Goal: Task Accomplishment & Management: Use online tool/utility

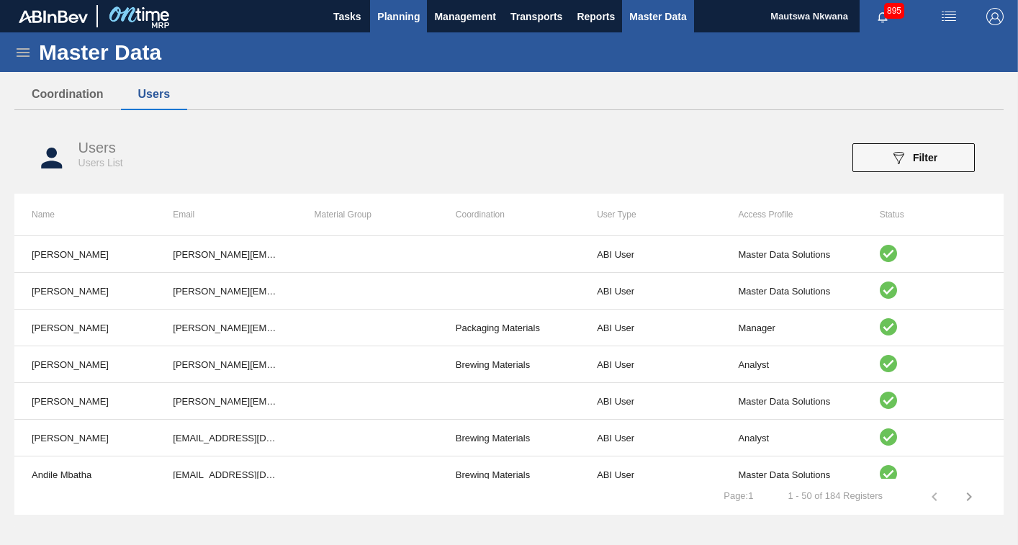
click at [394, 14] on span "Planning" at bounding box center [398, 16] width 42 height 17
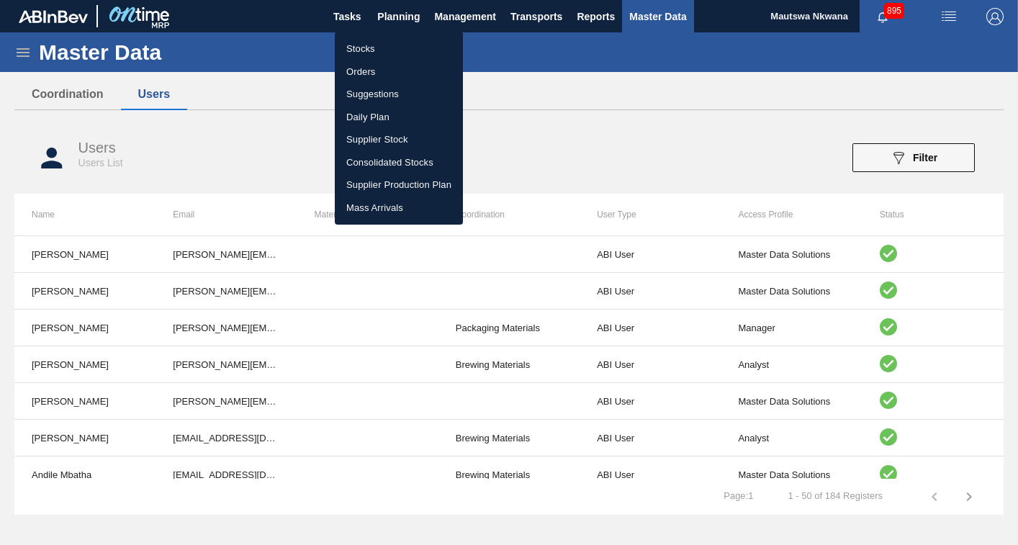
click at [354, 95] on li "Suggestions" at bounding box center [399, 94] width 128 height 23
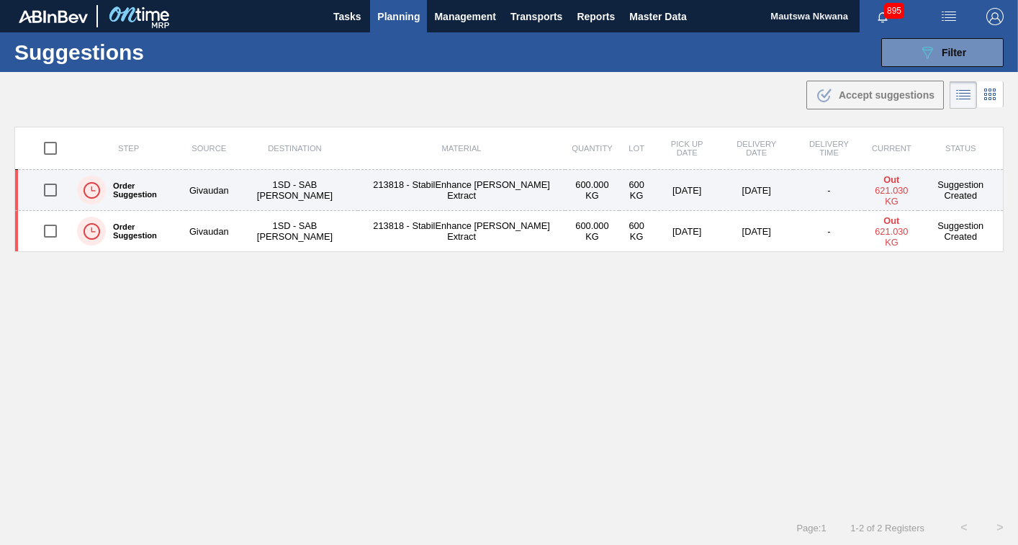
click at [49, 192] on input "checkbox" at bounding box center [50, 190] width 30 height 30
checkbox input "true"
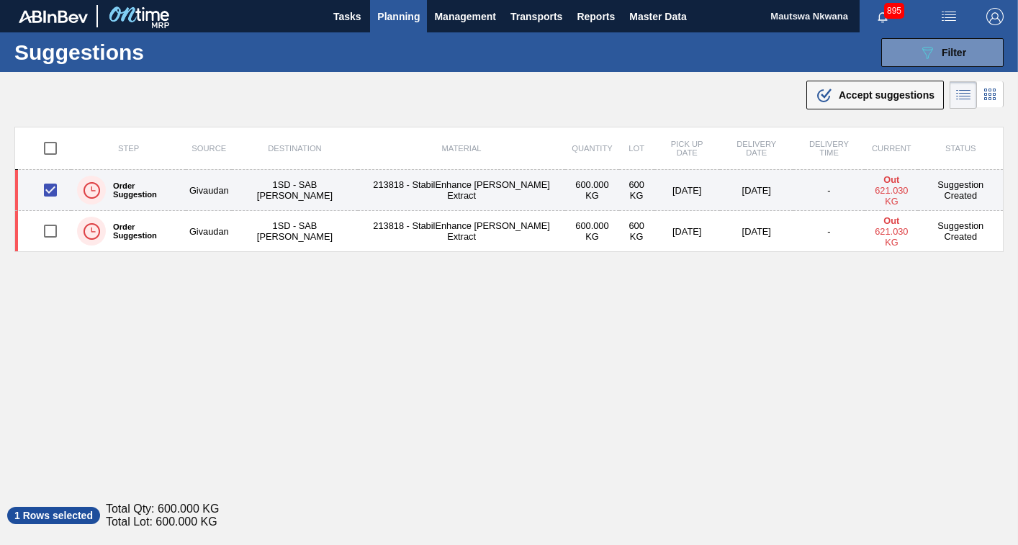
click at [421, 189] on td "213818 - StabilEnhance [PERSON_NAME] Extract" at bounding box center [462, 190] width 208 height 41
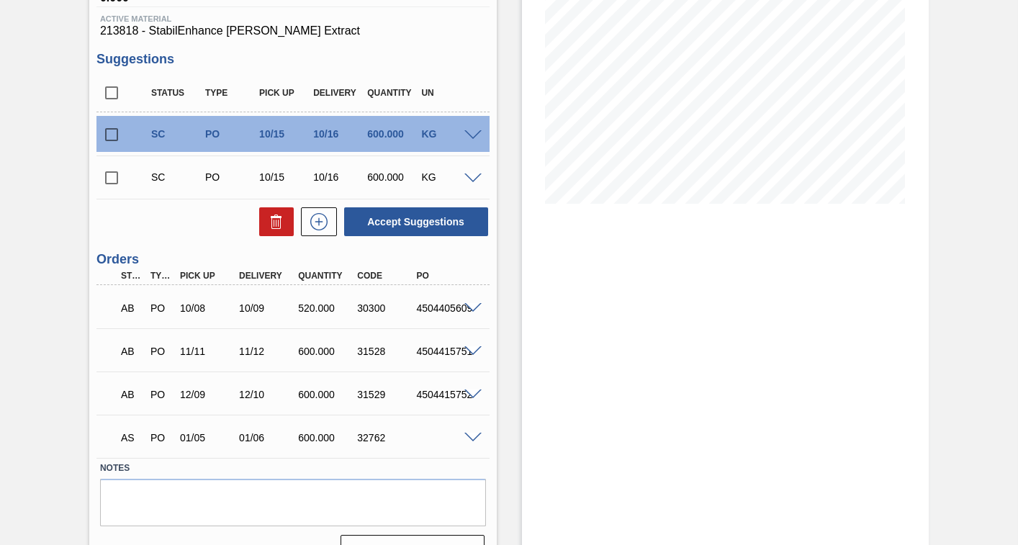
scroll to position [248, 0]
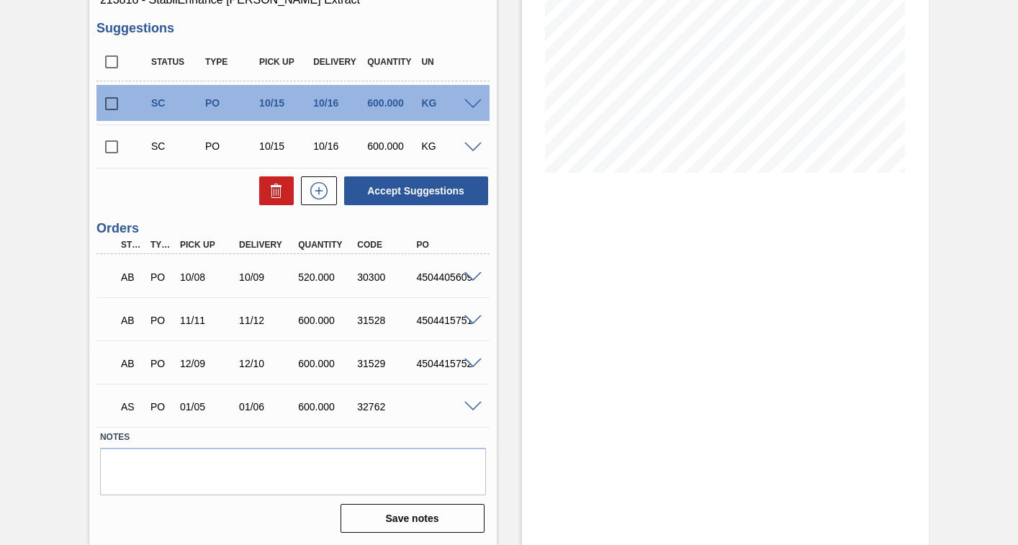
click at [470, 403] on span at bounding box center [473, 407] width 17 height 11
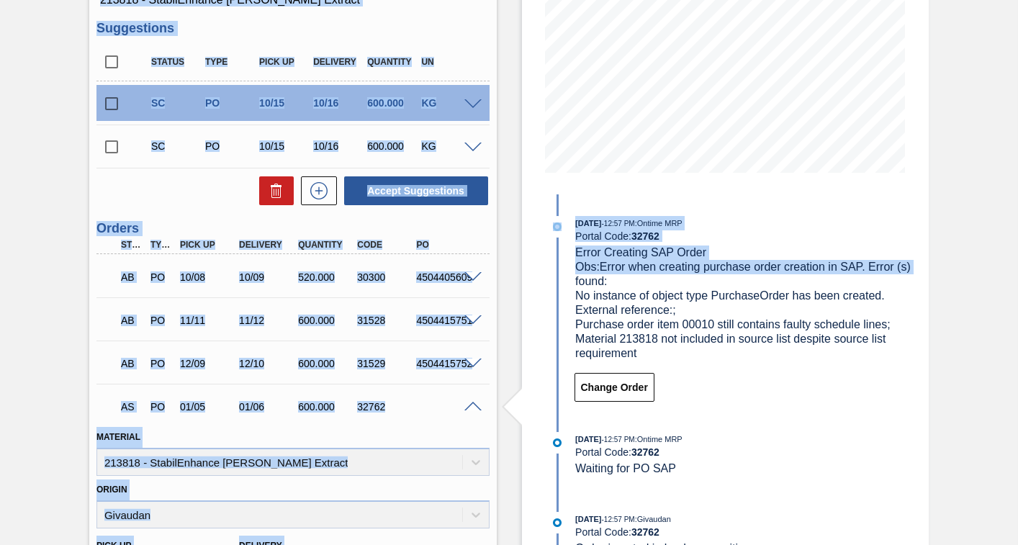
drag, startPoint x: 1016, startPoint y: 271, endPoint x: 1027, endPoint y: 452, distance: 181.8
click at [1018, 0] on html "Tasks Planning Management Transports Reports Master Data Mautswa Nkwana 895 Mar…" at bounding box center [509, 0] width 1018 height 0
drag, startPoint x: 1027, startPoint y: 452, endPoint x: 846, endPoint y: 426, distance: 182.7
click at [846, 427] on div "[DATE] 12:57 PM : Ontime MRP Portal Code: 32762 Error Creating SAP Order Obs: E…" at bounding box center [732, 544] width 371 height 700
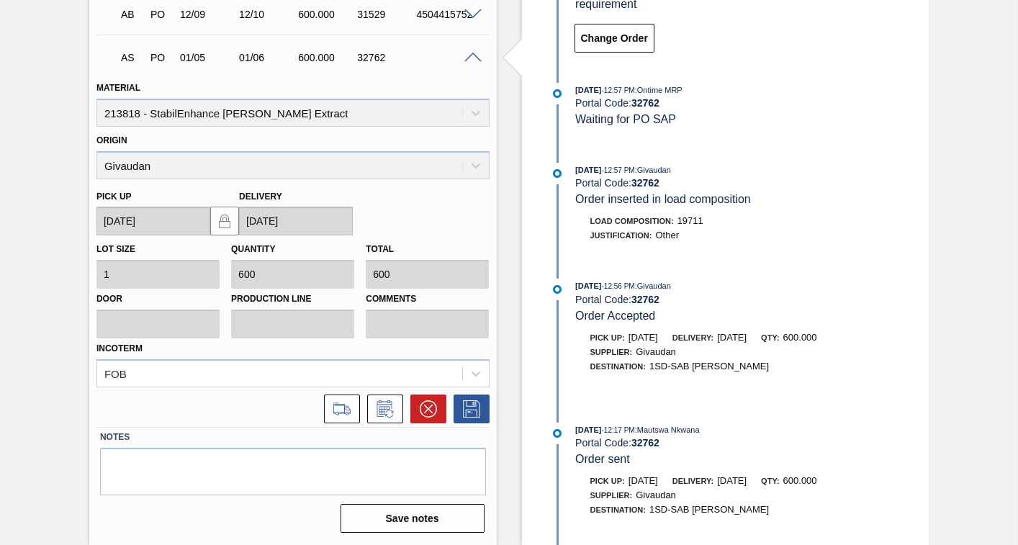
scroll to position [539, 0]
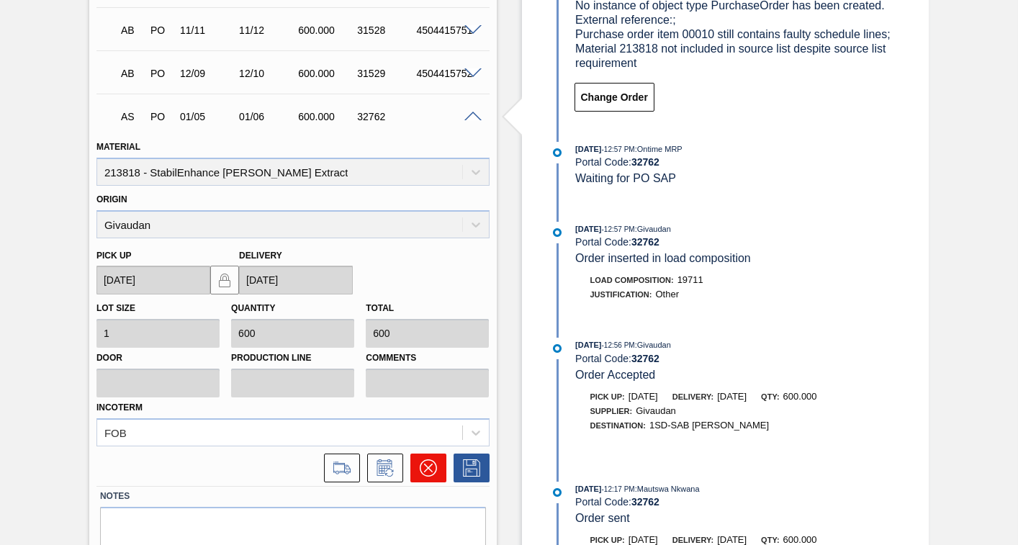
click at [426, 465] on icon at bounding box center [428, 467] width 17 height 17
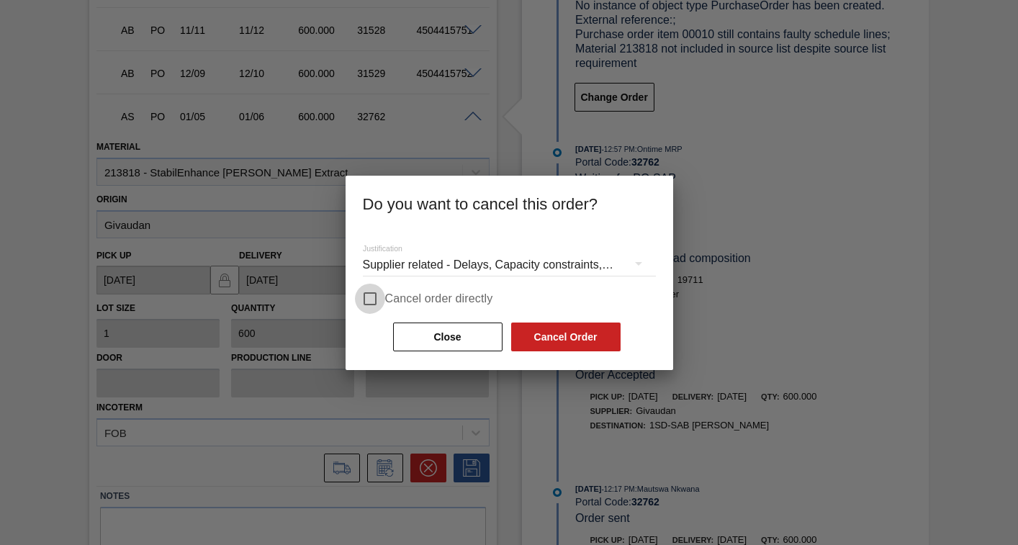
click at [372, 298] on input "Cancel order directly" at bounding box center [370, 299] width 30 height 30
checkbox input "true"
click at [585, 334] on button "Cancel Order" at bounding box center [565, 337] width 109 height 29
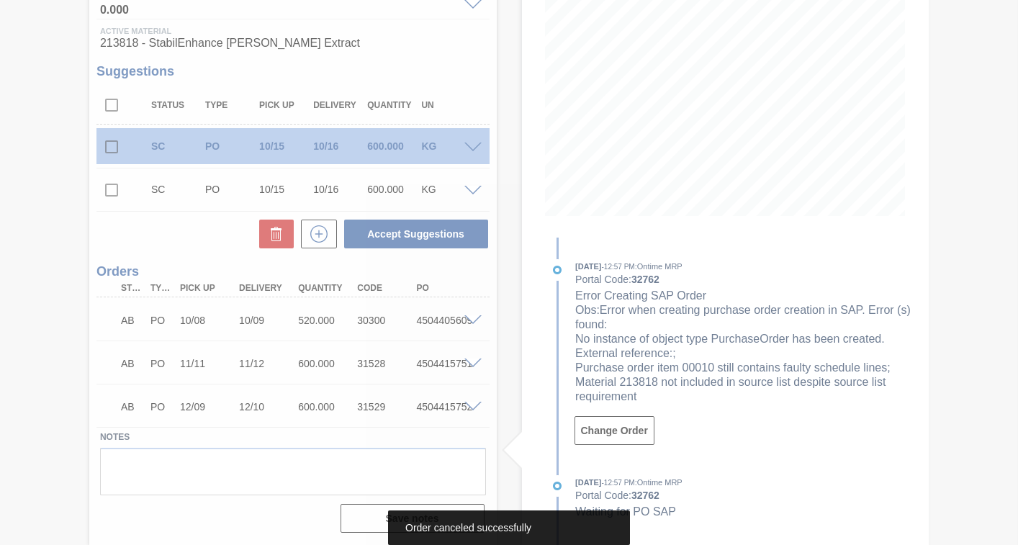
scroll to position [205, 0]
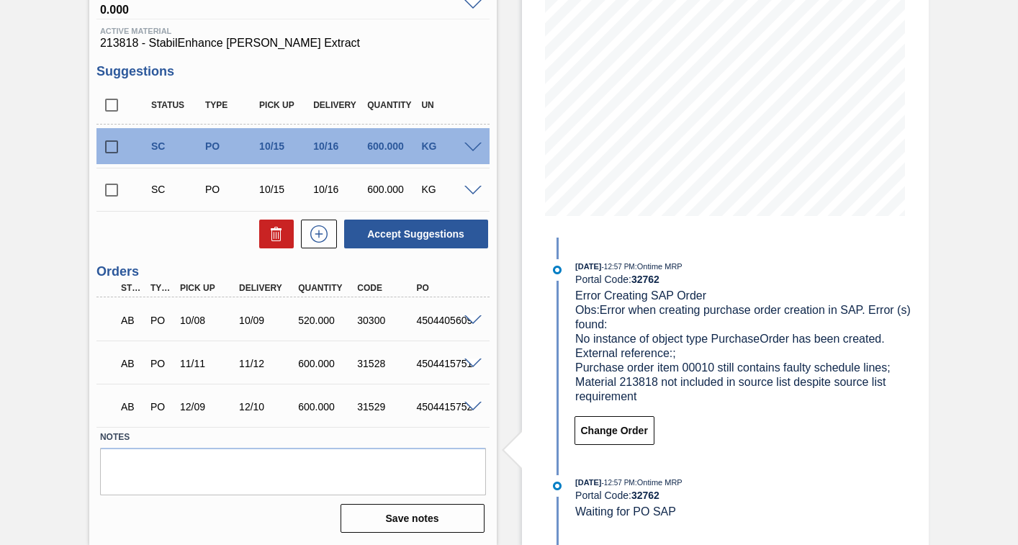
click at [109, 188] on input "checkbox" at bounding box center [112, 190] width 30 height 30
click at [470, 192] on span at bounding box center [473, 191] width 17 height 11
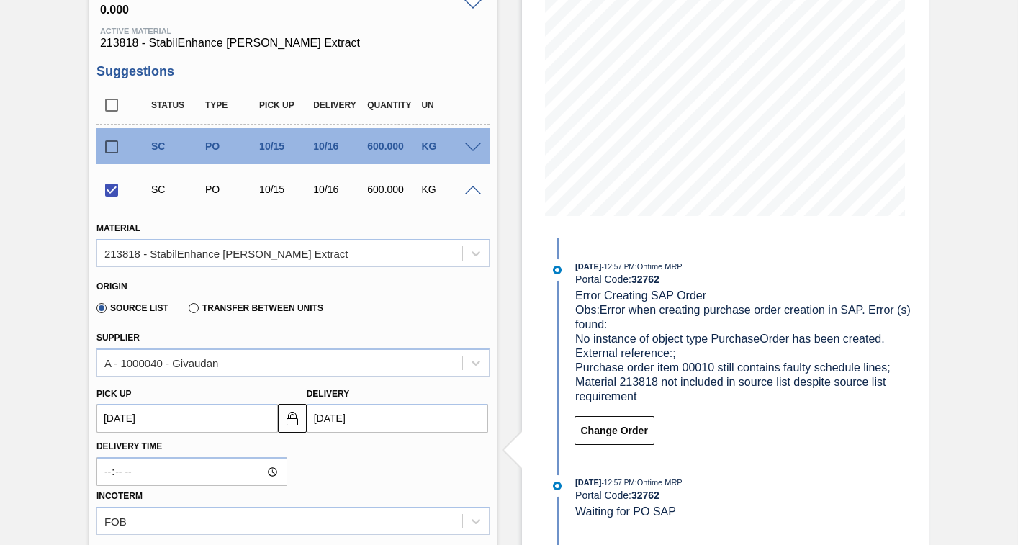
click at [152, 421] on up3275034502 "[DATE]" at bounding box center [187, 418] width 181 height 29
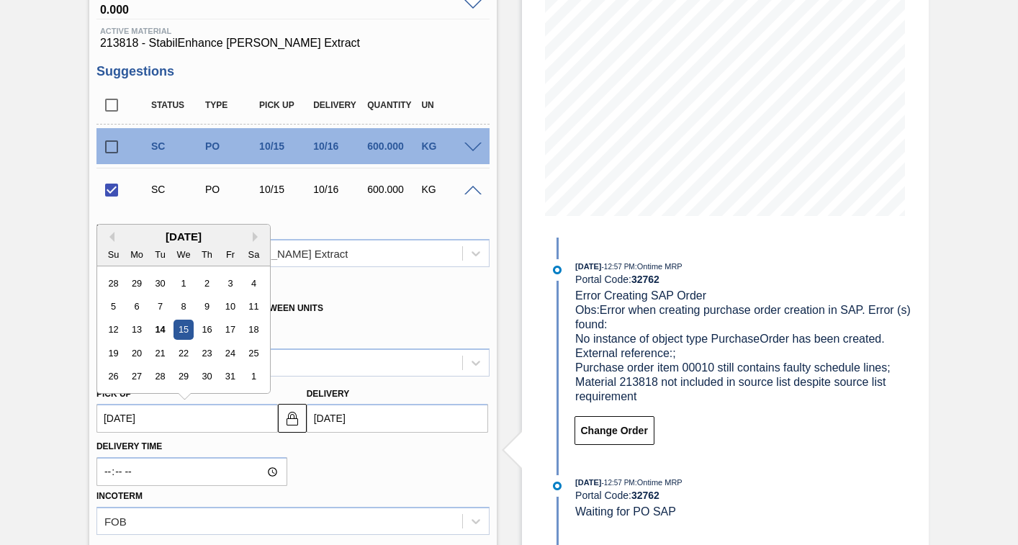
click at [252, 238] on div "[DATE]" at bounding box center [183, 236] width 173 height 12
click at [254, 236] on button "Next Month" at bounding box center [258, 237] width 10 height 10
click at [253, 233] on button "Next Month" at bounding box center [258, 237] width 10 height 10
click at [135, 305] on div "5" at bounding box center [136, 306] width 19 height 19
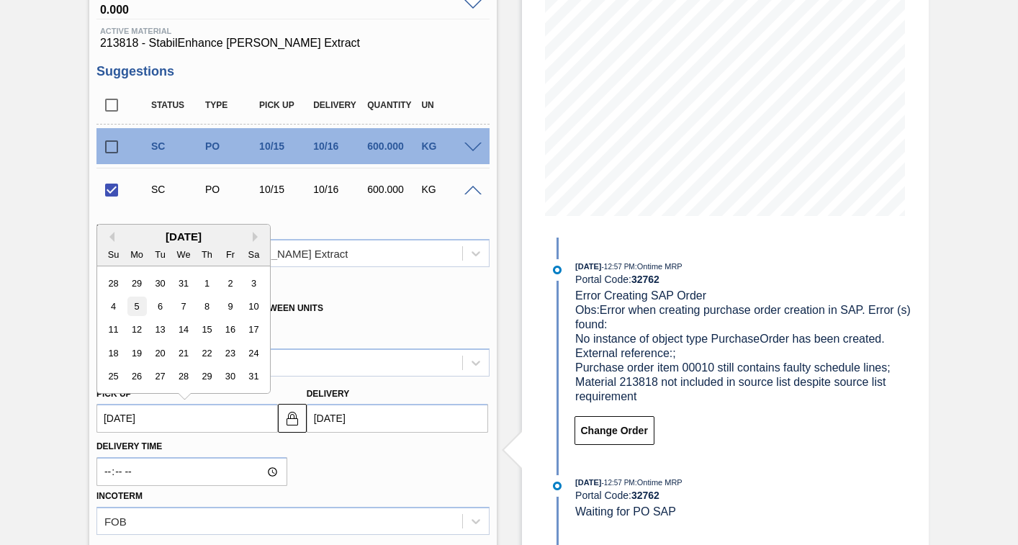
checkbox input "false"
type up3275034502 "[DATE]"
type input "[DATE]"
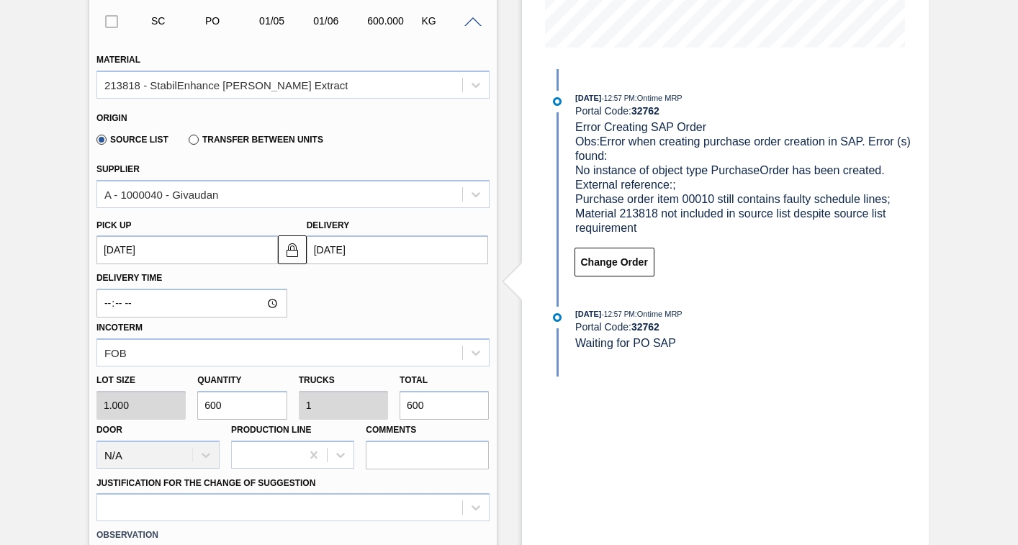
scroll to position [353, 0]
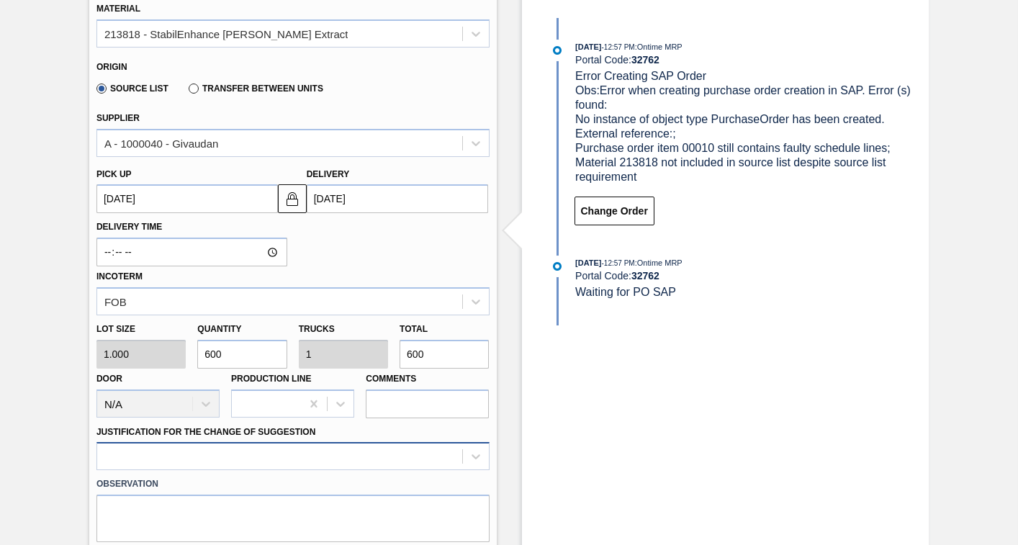
click at [228, 454] on div at bounding box center [293, 456] width 393 height 28
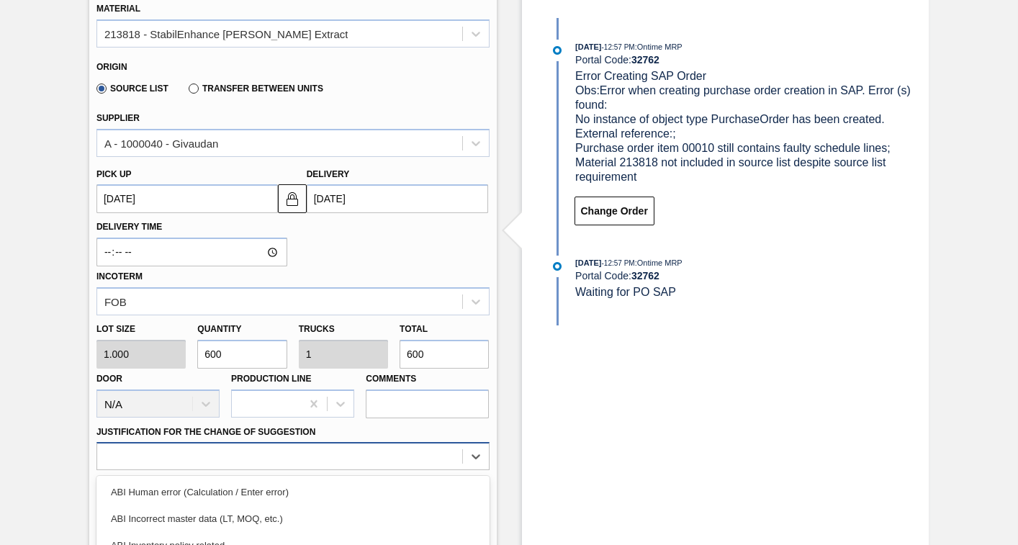
scroll to position [578, 0]
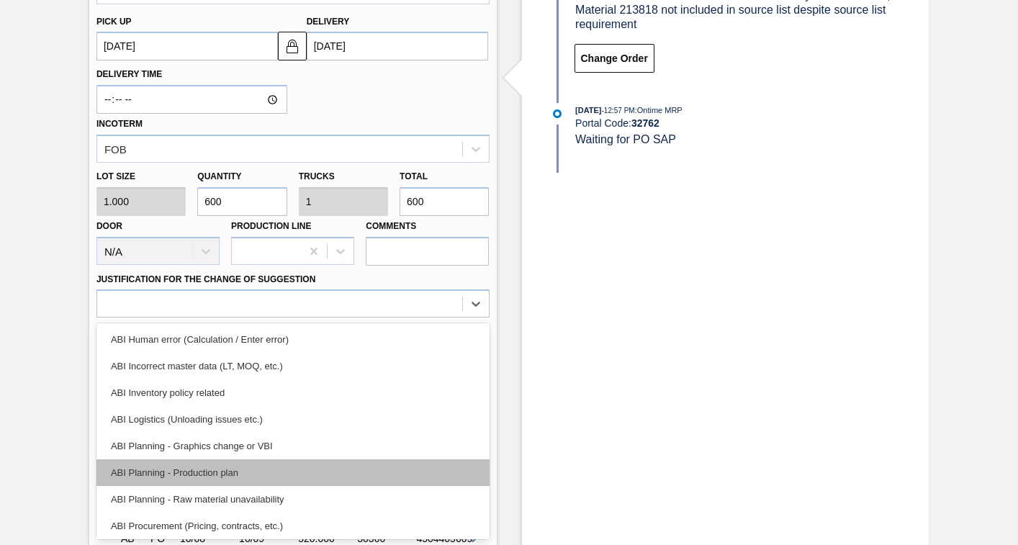
click at [163, 475] on div "ABI Planning - Production plan" at bounding box center [293, 472] width 393 height 27
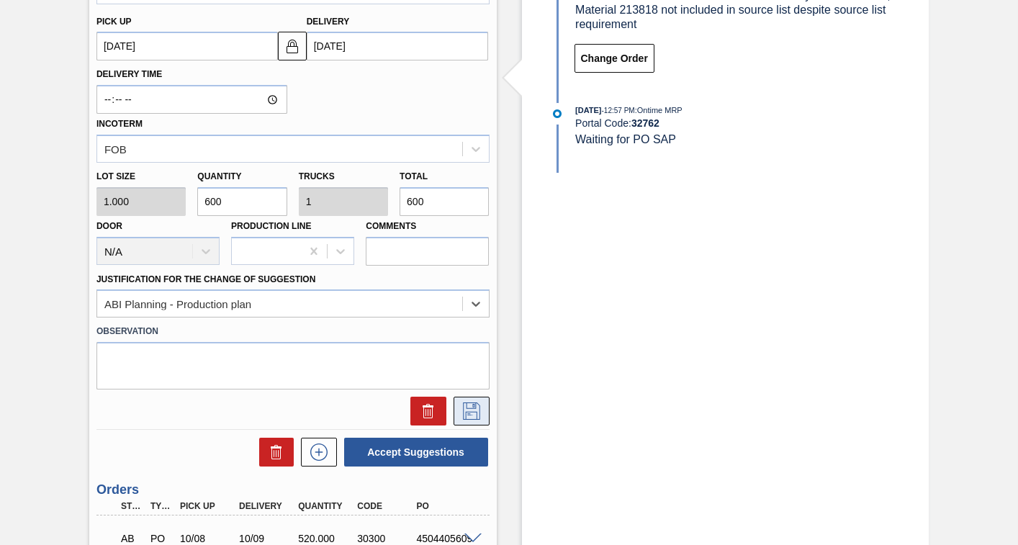
click at [467, 411] on icon at bounding box center [471, 411] width 23 height 17
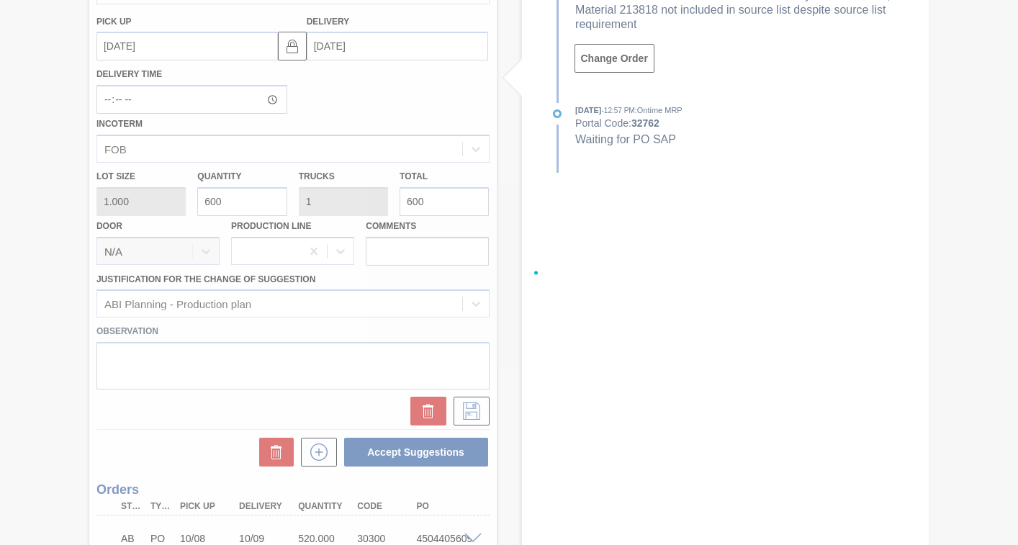
checkbox input "true"
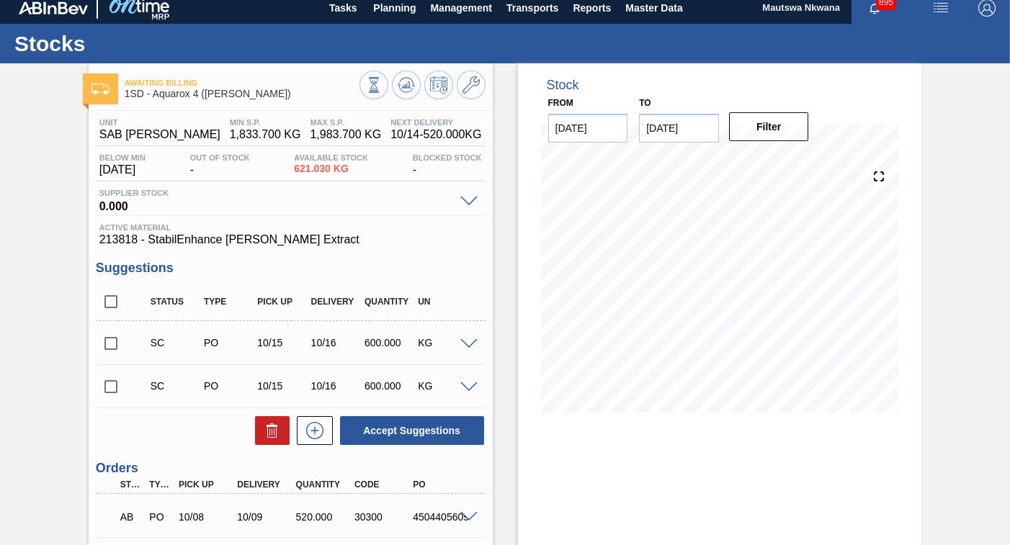
scroll to position [0, 0]
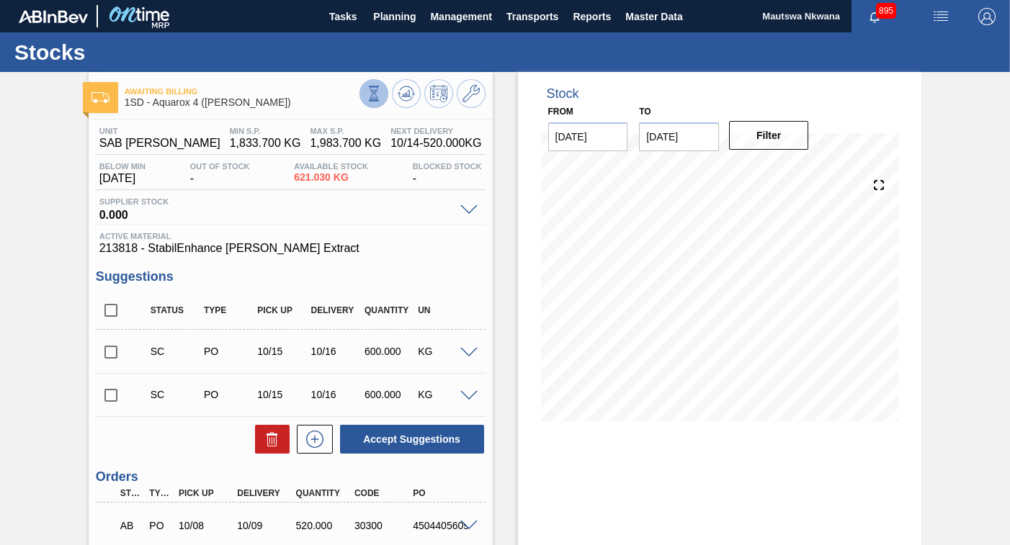
click at [372, 96] on icon at bounding box center [374, 94] width 16 height 16
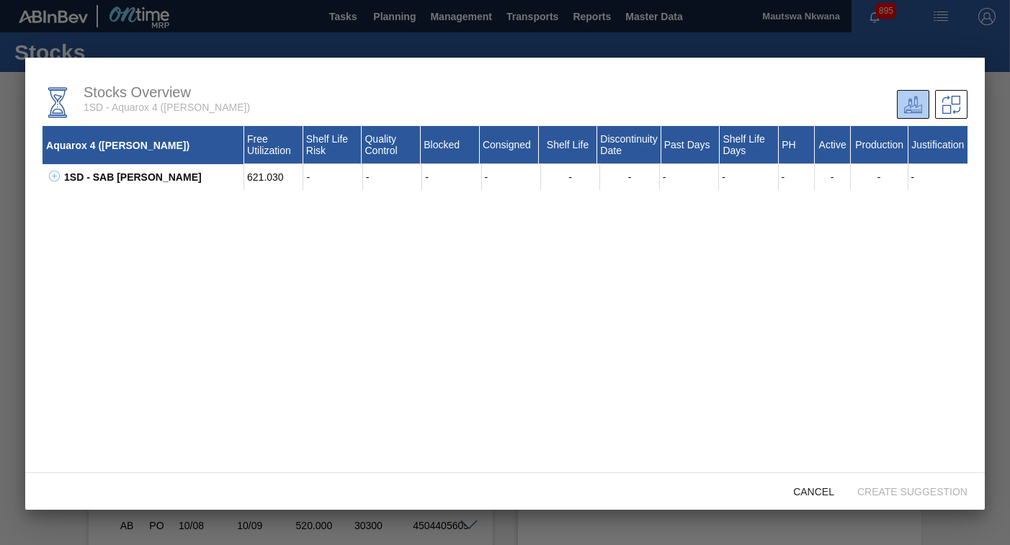
click at [288, 27] on div at bounding box center [505, 272] width 1010 height 545
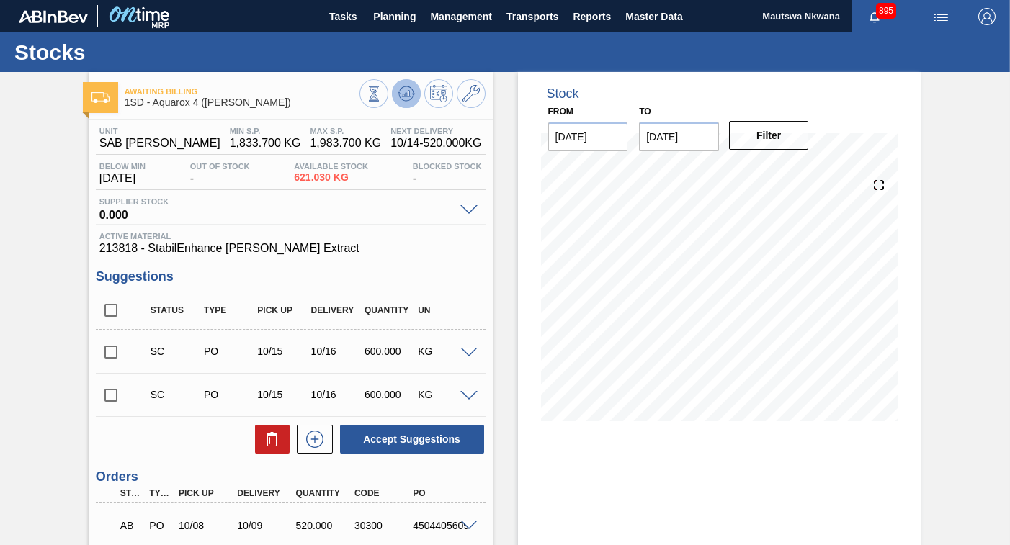
click at [408, 99] on icon at bounding box center [406, 93] width 17 height 17
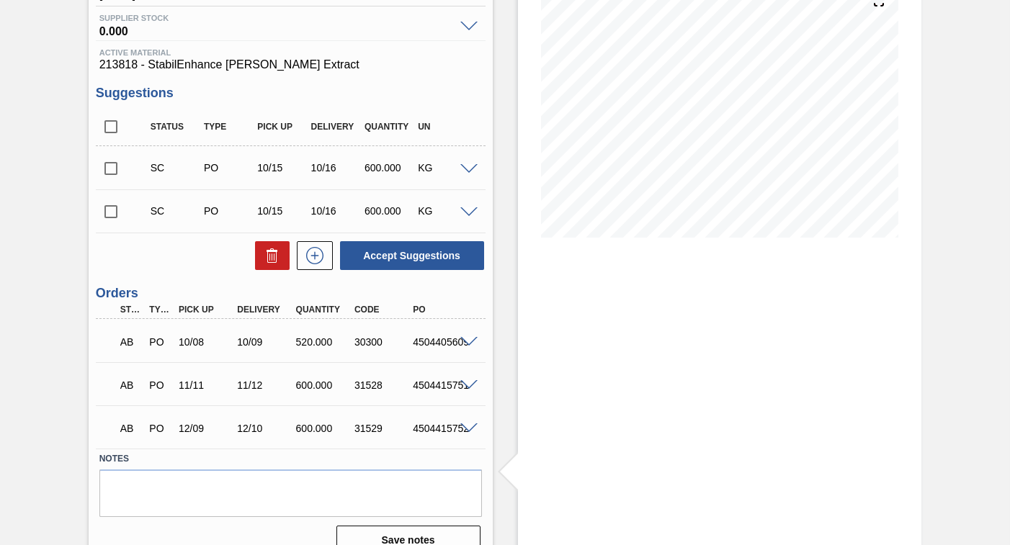
scroll to position [205, 0]
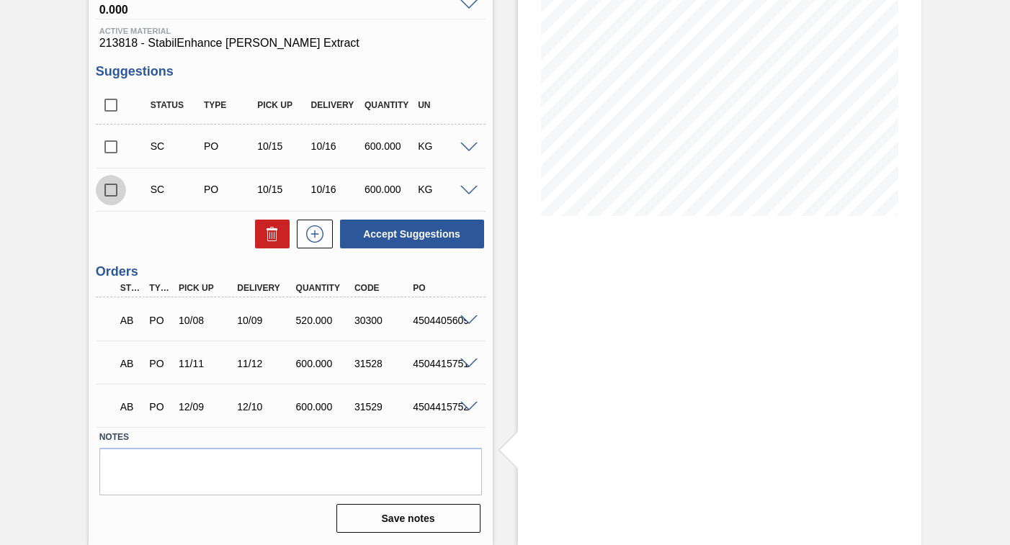
click at [105, 192] on input "checkbox" at bounding box center [111, 190] width 30 height 30
click at [467, 189] on span at bounding box center [468, 191] width 17 height 11
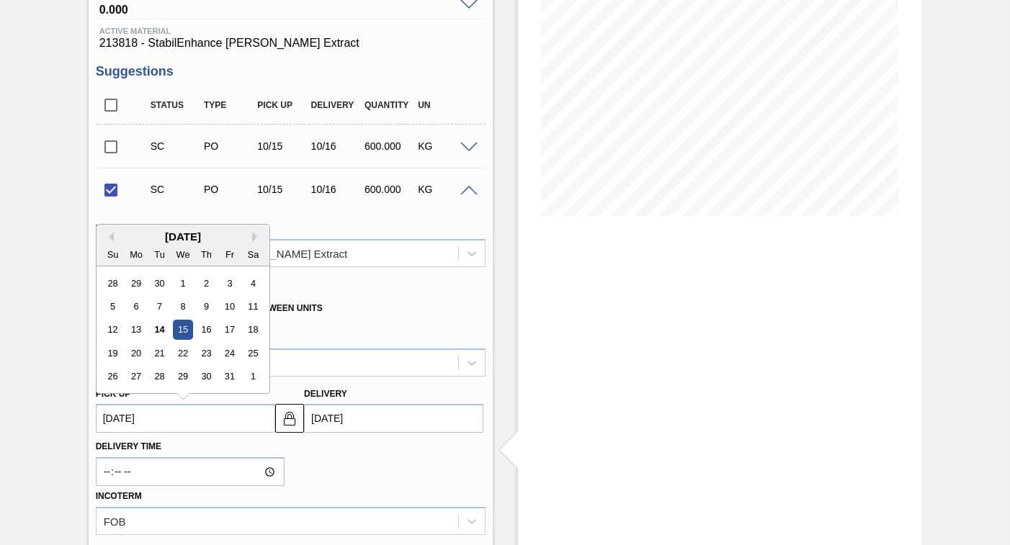
click at [171, 416] on up3275046296 "[DATE]" at bounding box center [185, 418] width 179 height 29
click at [256, 238] on button "Next Month" at bounding box center [257, 237] width 10 height 10
click at [256, 237] on button "Next Month" at bounding box center [257, 237] width 10 height 10
click at [256, 236] on button "Next Month" at bounding box center [257, 237] width 10 height 10
click at [135, 304] on div "5" at bounding box center [135, 306] width 19 height 19
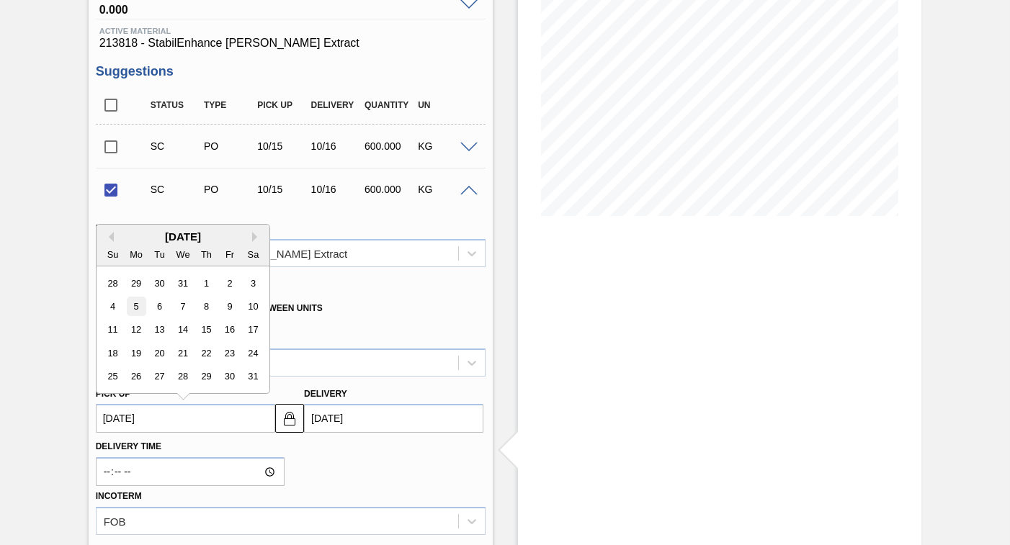
checkbox input "false"
type up3275046296 "[DATE]"
type input "[DATE]"
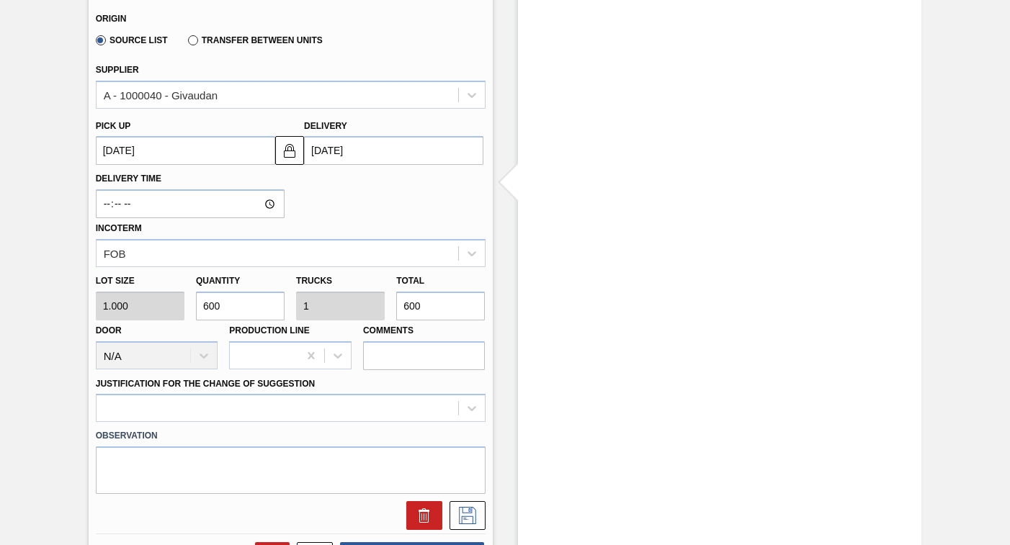
scroll to position [493, 0]
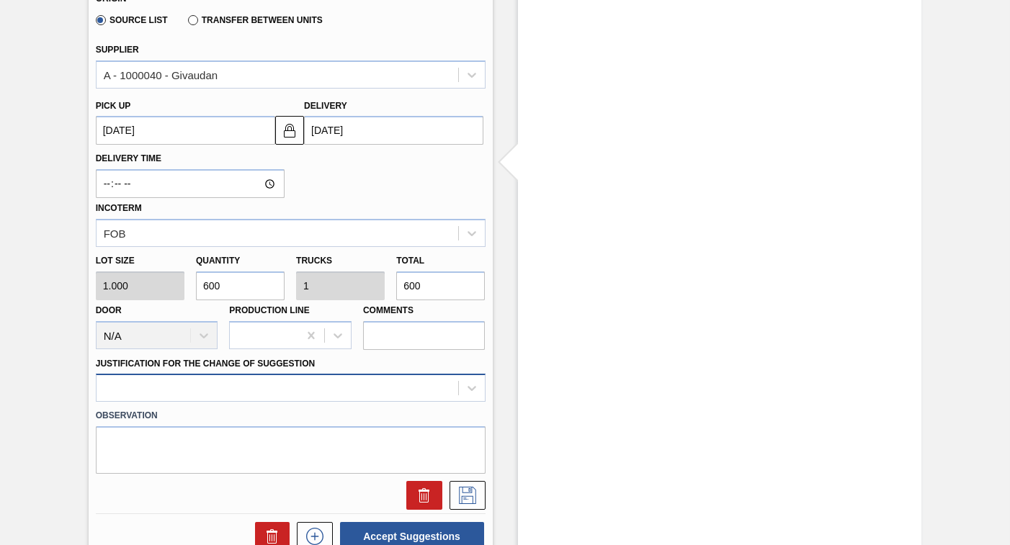
click at [193, 387] on div at bounding box center [291, 388] width 390 height 28
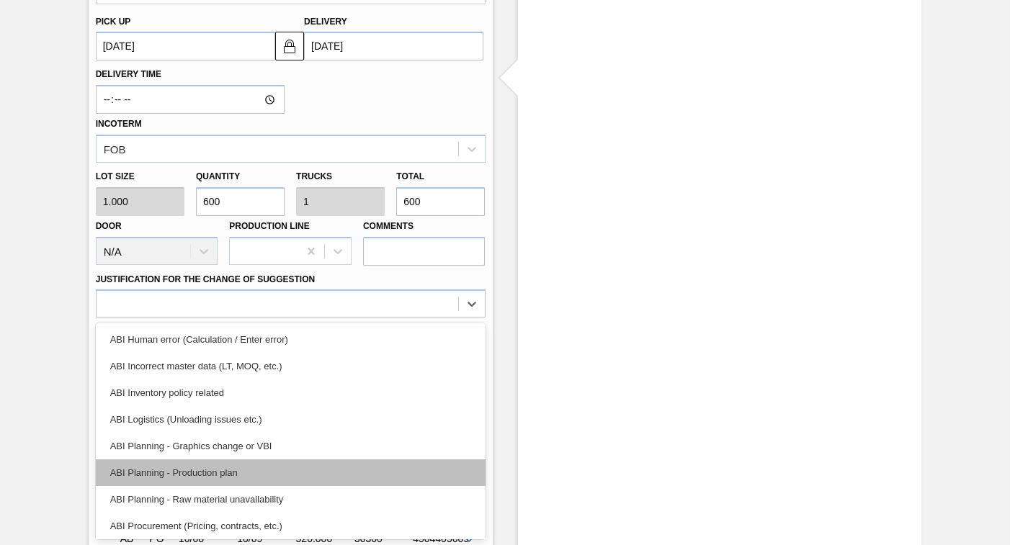
click at [205, 475] on div "ABI Planning - Production plan" at bounding box center [291, 472] width 390 height 27
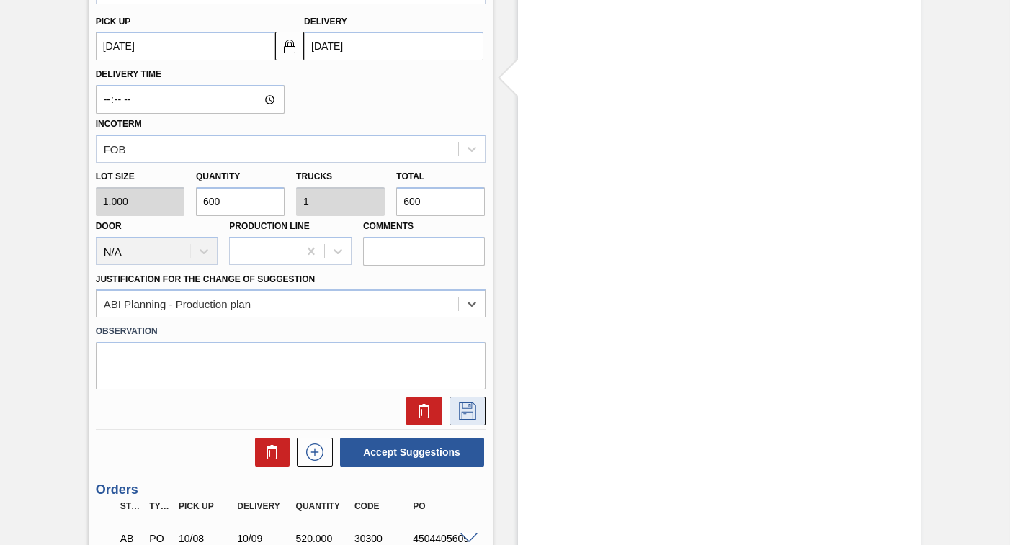
click at [463, 408] on icon at bounding box center [467, 411] width 23 height 17
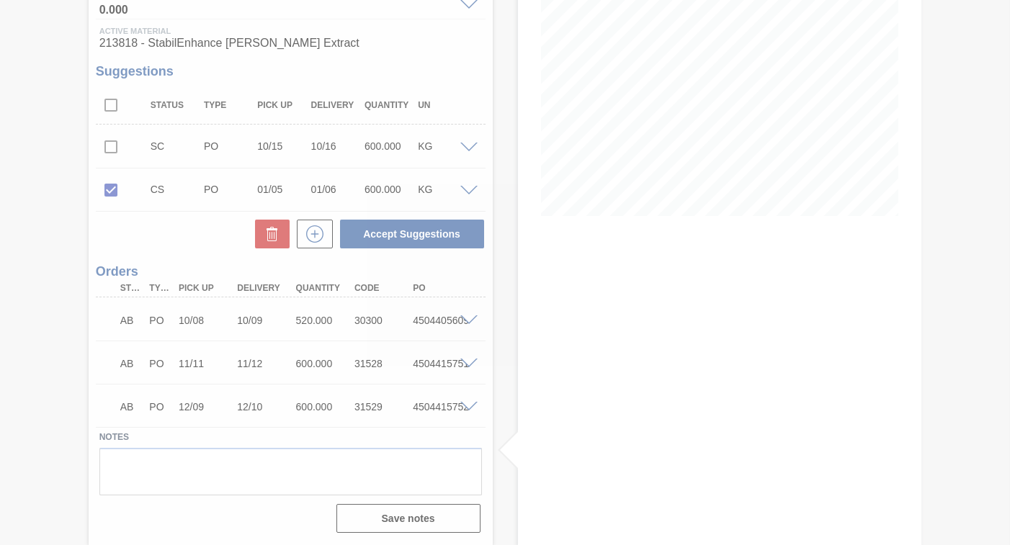
scroll to position [205, 0]
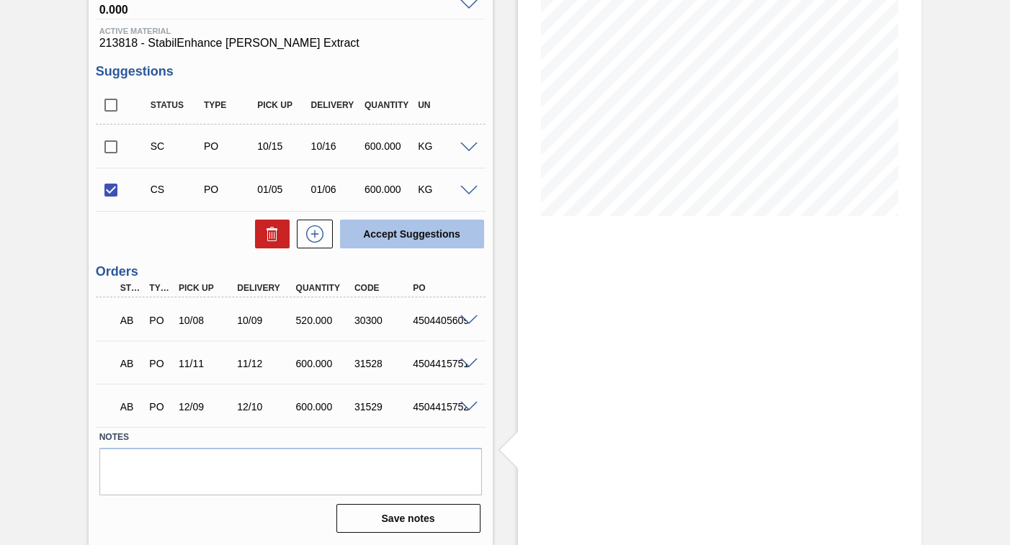
click at [406, 229] on button "Accept Suggestions" at bounding box center [412, 234] width 144 height 29
checkbox input "false"
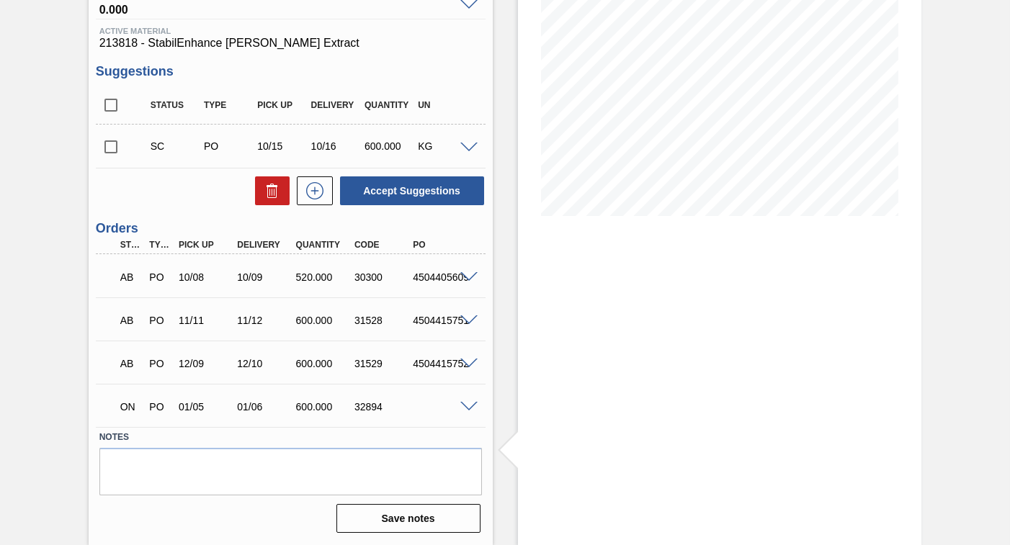
click at [465, 405] on span at bounding box center [468, 407] width 17 height 11
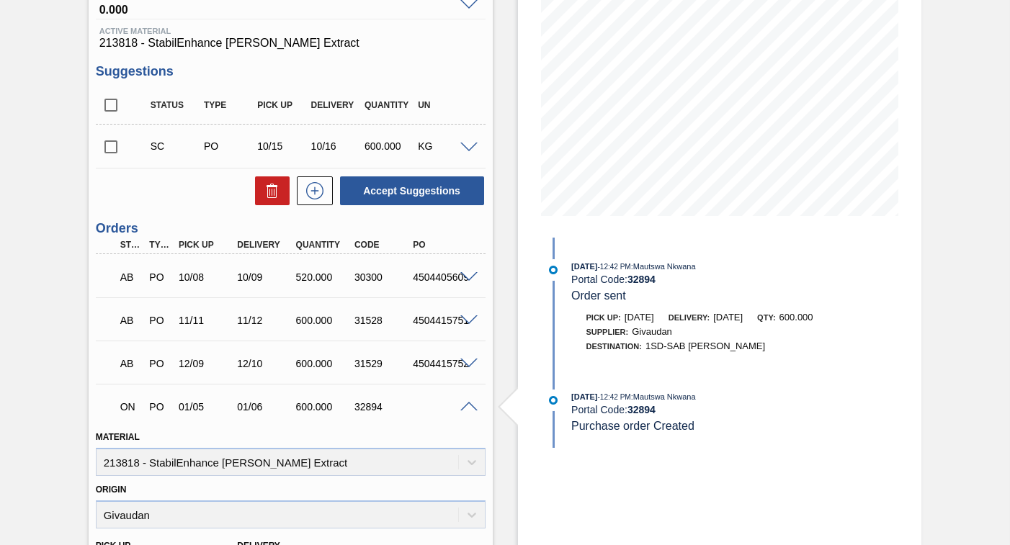
scroll to position [0, 0]
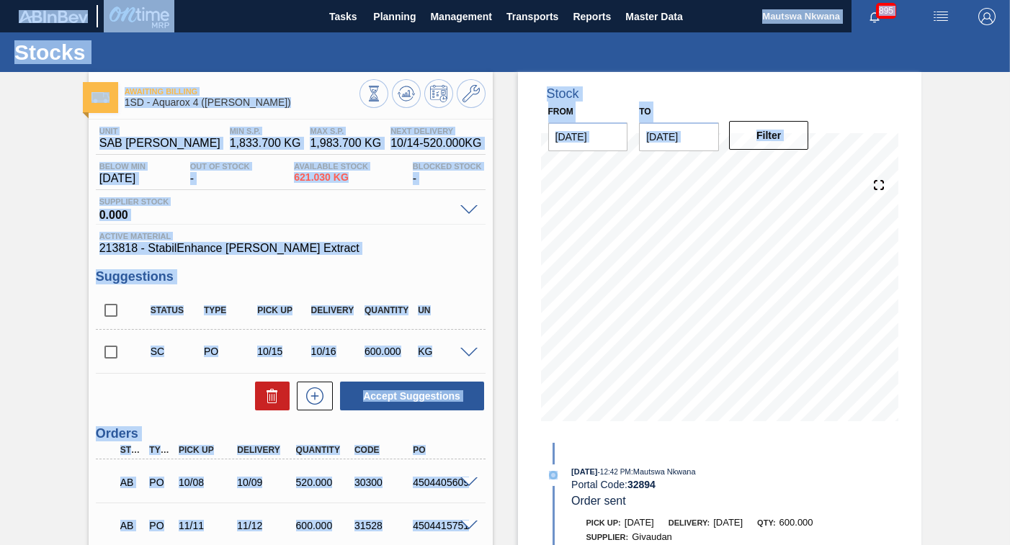
drag, startPoint x: 1006, startPoint y: 243, endPoint x: 1027, endPoint y: 333, distance: 92.4
click at [1010, 0] on html "Tasks Planning Management Transports Reports Master Data Mautswa Nkwana 895 Mar…" at bounding box center [505, 0] width 1010 height 0
drag, startPoint x: 1027, startPoint y: 333, endPoint x: 988, endPoint y: 330, distance: 39.0
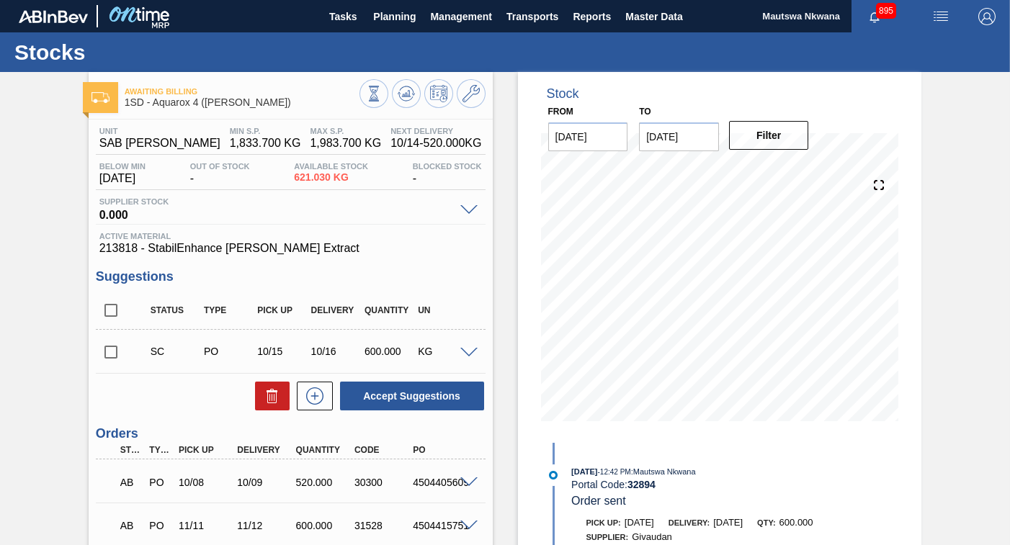
click at [783, 459] on div "[DATE] 12:42 PM : Mautswa Nkwana Portal Code: 32894 Order sent Pick up: [DATE] …" at bounding box center [728, 548] width 371 height 210
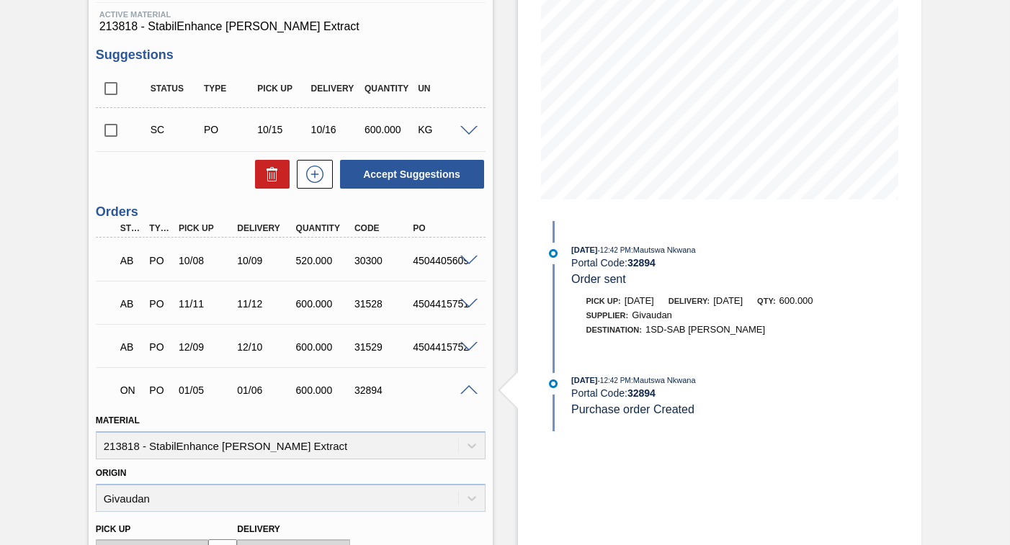
scroll to position [360, 0]
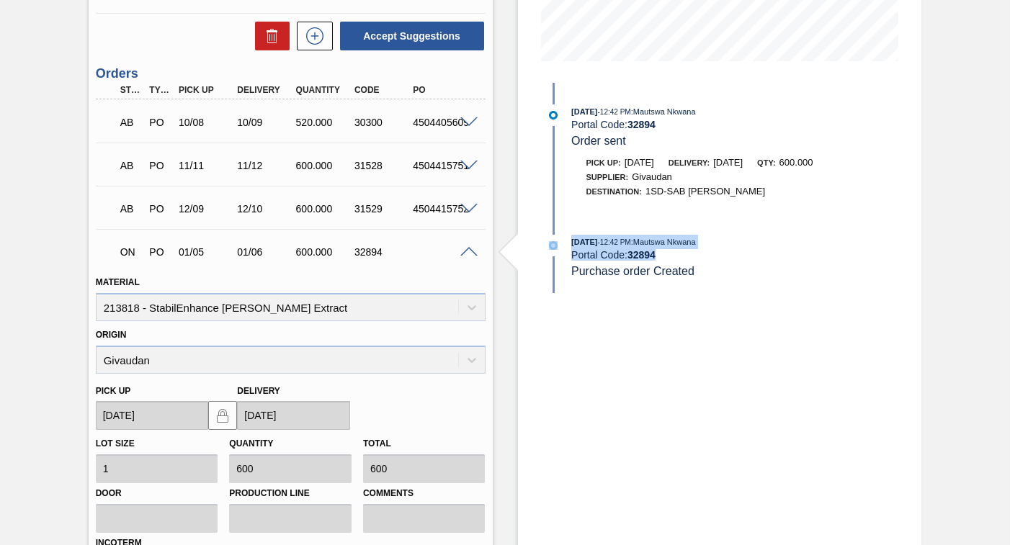
drag, startPoint x: 1006, startPoint y: 322, endPoint x: 1008, endPoint y: 210, distance: 112.4
click at [1008, 210] on main "Tasks Planning Management Transports Reports Master Data Mautswa Nkwana 895 Mar…" at bounding box center [505, 272] width 1010 height 545
drag, startPoint x: 1008, startPoint y: 210, endPoint x: 908, endPoint y: 352, distance: 174.2
click at [908, 352] on div "Stock From [DATE] to [DATE] Filter 10/15 Stock Projection 1,116 SAP Planning 0 …" at bounding box center [720, 226] width 404 height 1028
click at [842, 360] on div "Stock From [DATE] to [DATE] Filter 10/15 Stock Projection 1,116 SAP Planning 0 …" at bounding box center [720, 226] width 404 height 1028
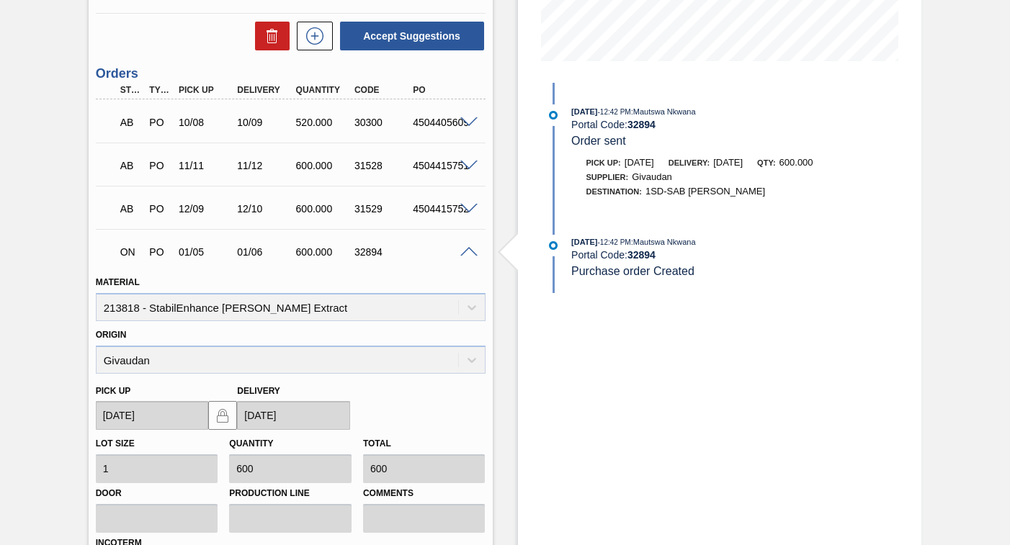
click at [670, 406] on div "Stock From [DATE] to [DATE] Filter 10/15 Stock Projection 1,116 SAP Planning 0 …" at bounding box center [720, 226] width 404 height 1028
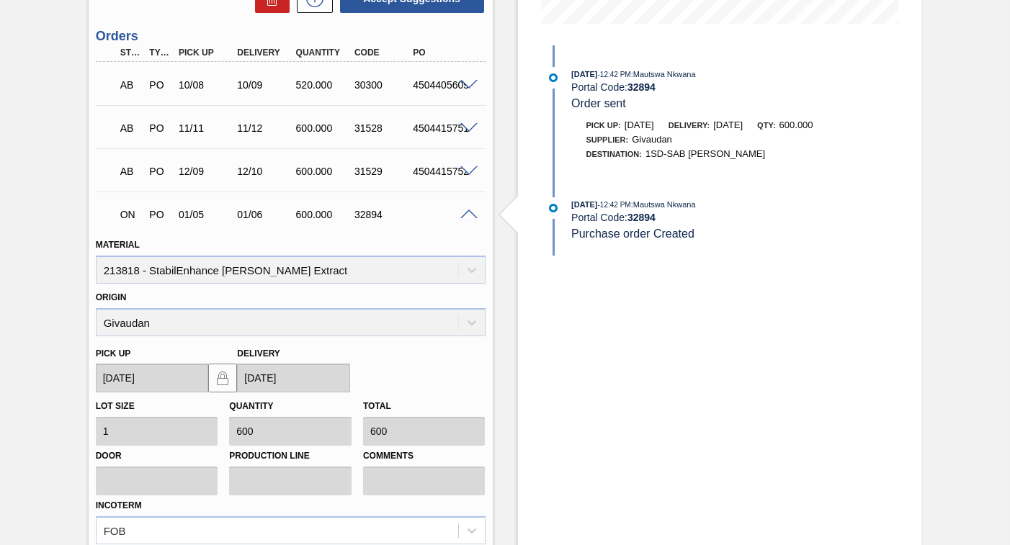
scroll to position [409, 0]
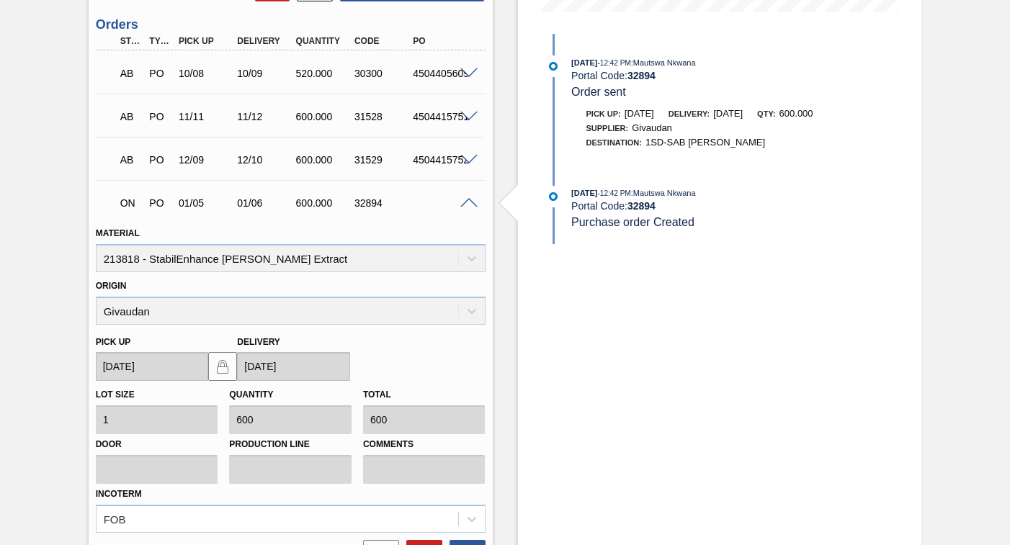
click at [860, 490] on div "Stock From [DATE] to [DATE] Filter 10/23 Stock Projection 1,716 SAP Planning 0 …" at bounding box center [720, 177] width 404 height 1028
